Goal: Task Accomplishment & Management: Manage account settings

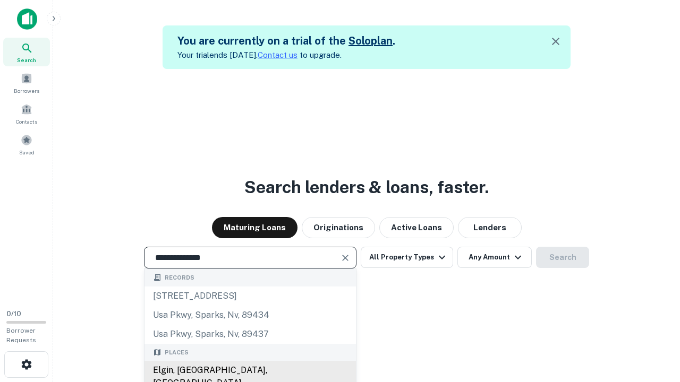
click at [250, 371] on div "Elgin, [GEOGRAPHIC_DATA], [GEOGRAPHIC_DATA]" at bounding box center [249, 377] width 211 height 32
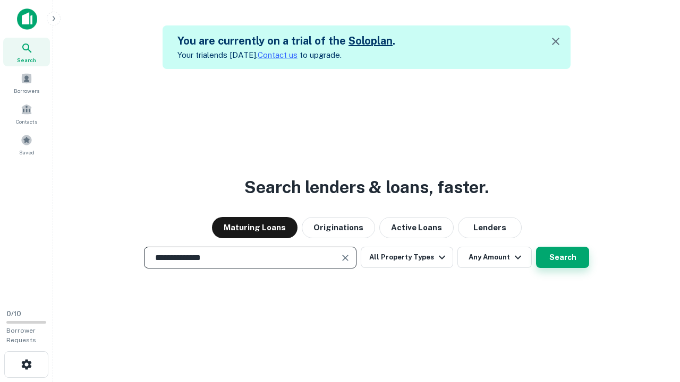
type input "**********"
click at [562, 258] on button "Search" at bounding box center [562, 257] width 53 height 21
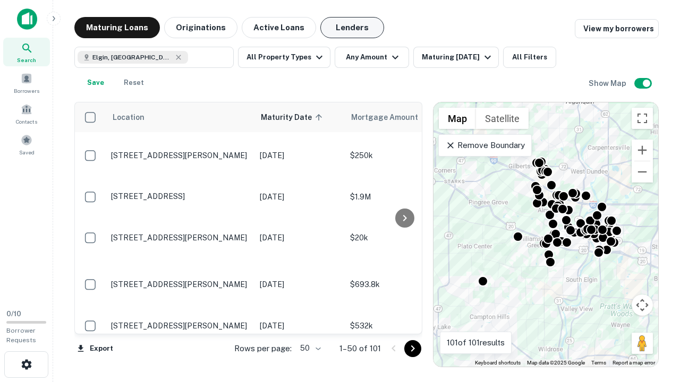
click at [352, 28] on button "Lenders" at bounding box center [352, 27] width 64 height 21
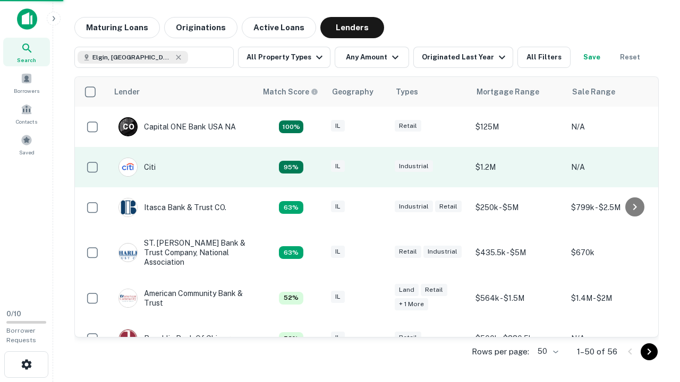
click at [377, 167] on div "IL" at bounding box center [357, 167] width 53 height 14
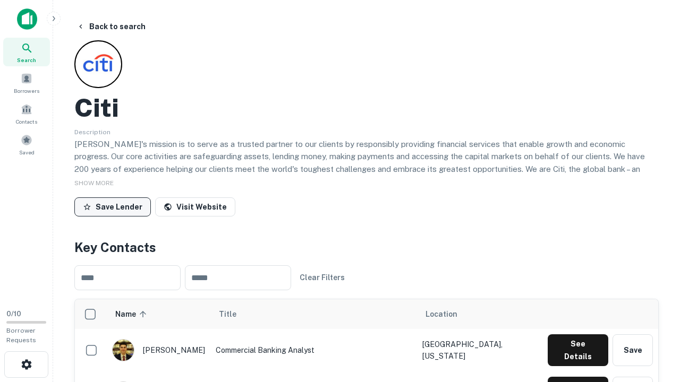
click at [113, 207] on button "Save Lender" at bounding box center [112, 207] width 76 height 19
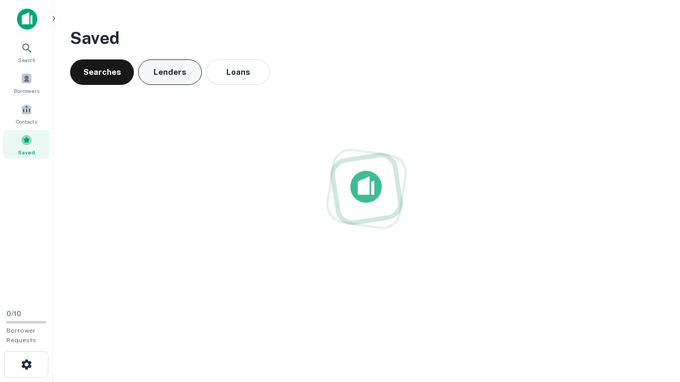
click at [170, 72] on button "Lenders" at bounding box center [170, 71] width 64 height 25
